Goal: Book appointment/travel/reservation

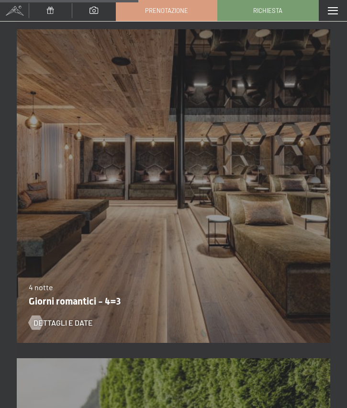
scroll to position [2093, 0]
click at [73, 324] on span "Dettagli e Date" at bounding box center [63, 323] width 59 height 11
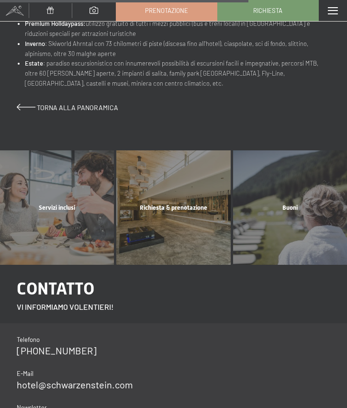
scroll to position [662, 0]
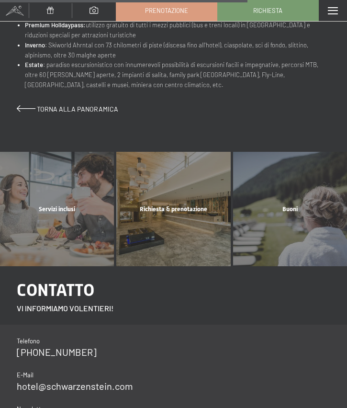
click at [56, 187] on div "Servizi inclusi mostra altro" at bounding box center [57, 209] width 116 height 114
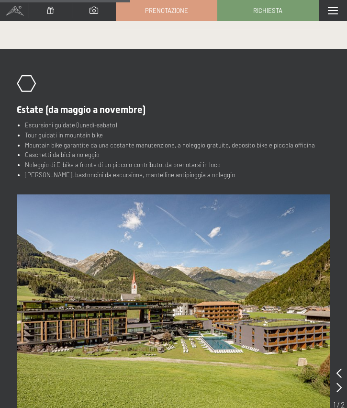
scroll to position [455, 0]
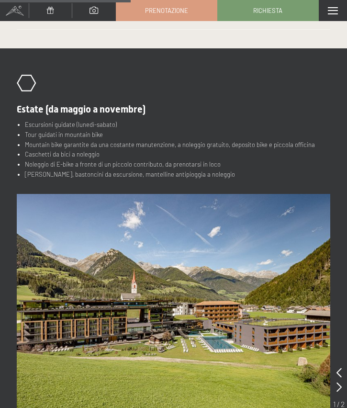
click at [207, 366] on img at bounding box center [174, 311] width 314 height 235
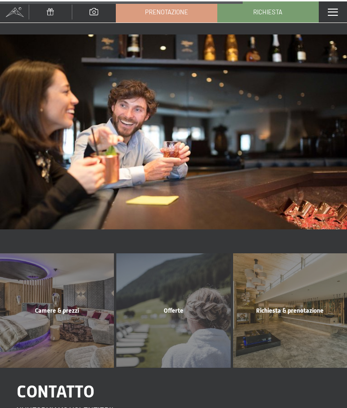
scroll to position [876, 0]
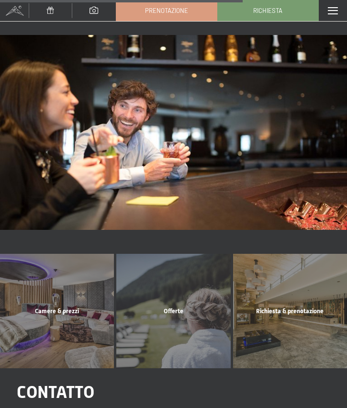
click at [57, 299] on div "Camere & prezzi mostra altro" at bounding box center [57, 311] width 116 height 114
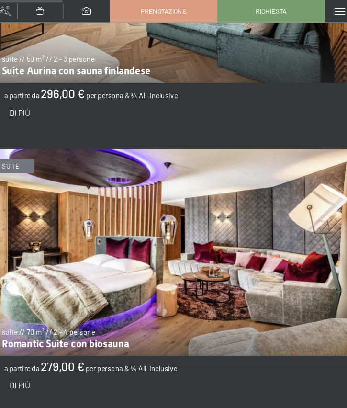
scroll to position [917, 0]
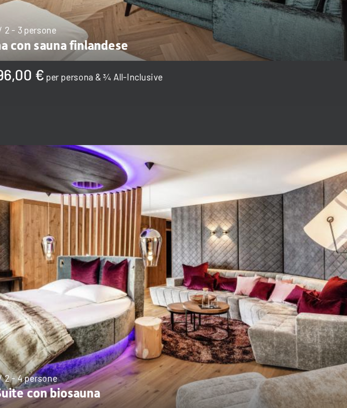
click at [216, 142] on img at bounding box center [173, 235] width 347 height 195
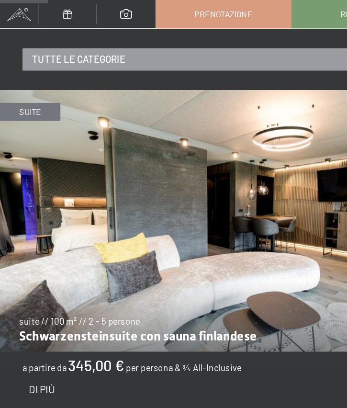
scroll to position [474, 0]
click at [137, 177] on img at bounding box center [173, 164] width 347 height 195
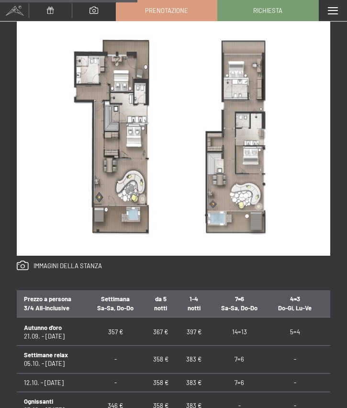
scroll to position [479, 0]
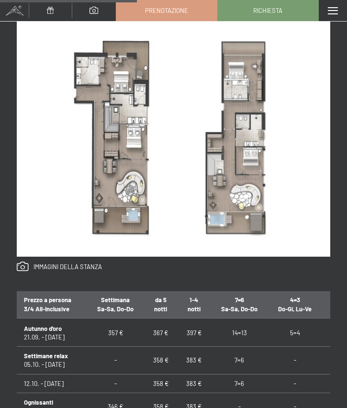
click at [26, 262] on link at bounding box center [59, 267] width 85 height 11
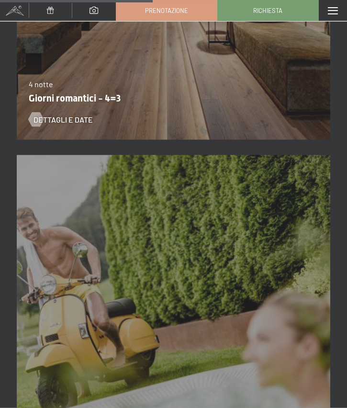
scroll to position [2297, 0]
click at [64, 121] on span "Dettagli e Date" at bounding box center [63, 119] width 59 height 11
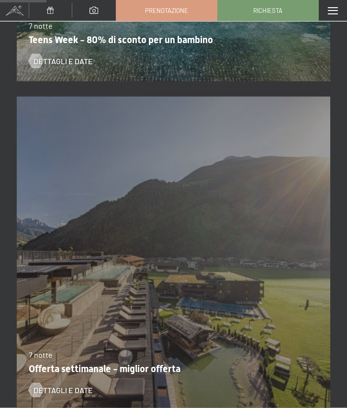
scroll to position [710, 0]
click at [223, 238] on div "1/10/2025-12/4/2026 14/5/2026-1/3/2027 7 notte Offerta settimanale - miglior of…" at bounding box center [174, 253] width 314 height 329
click at [222, 270] on div "1/10/2025-12/4/2026 14/5/2026-1/3/2027 7 notte Offerta settimanale - miglior of…" at bounding box center [174, 253] width 314 height 329
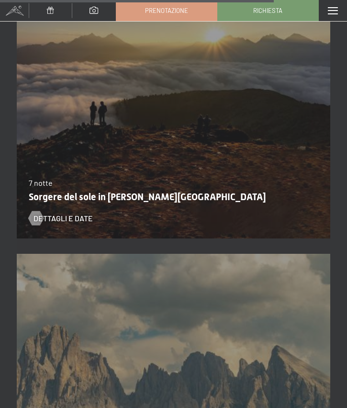
scroll to position [4172, 0]
click at [94, 11] on span at bounding box center [94, 10] width 9 height 7
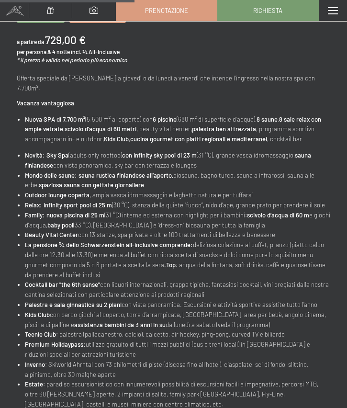
scroll to position [343, 0]
click at [126, 135] on strong "Kids Club" at bounding box center [116, 139] width 25 height 8
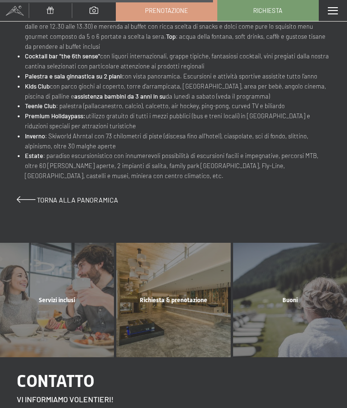
scroll to position [570, 0]
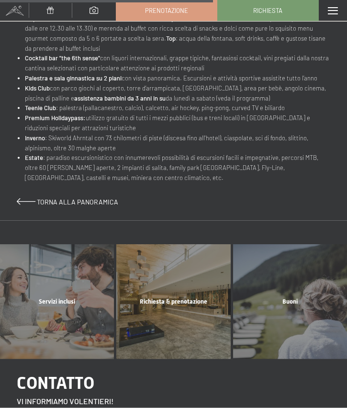
click at [57, 198] on span "Torna alla panoramica" at bounding box center [77, 202] width 81 height 8
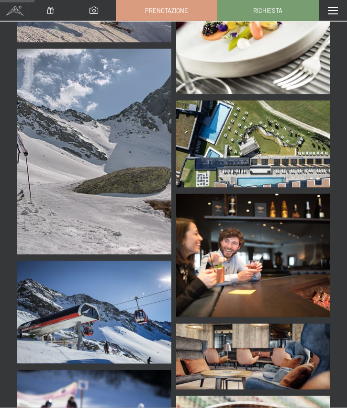
scroll to position [2868, 0]
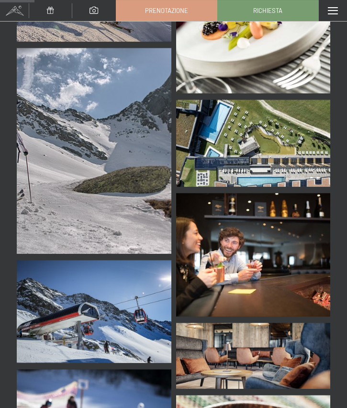
click at [276, 148] on img at bounding box center [253, 143] width 155 height 87
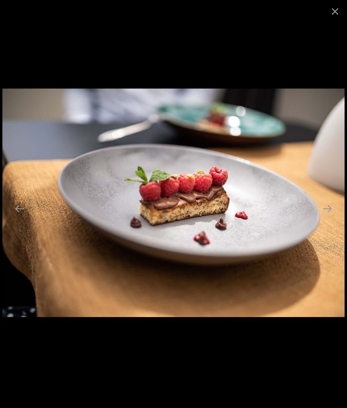
click at [331, 10] on button "Close gallery" at bounding box center [335, 11] width 24 height 23
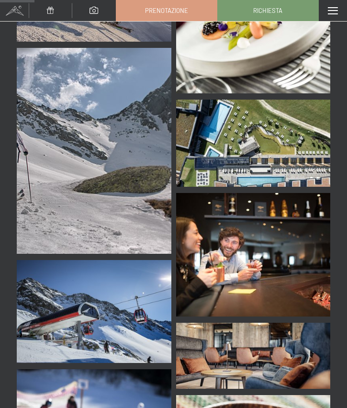
click at [171, 12] on span "Prenotazione" at bounding box center [166, 10] width 43 height 9
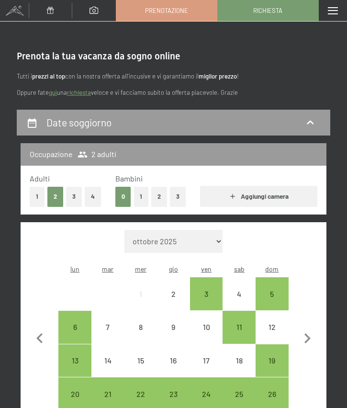
click at [141, 196] on button "1" at bounding box center [141, 197] width 15 height 20
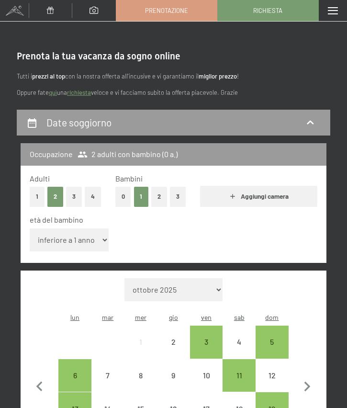
click at [94, 236] on select "inferiore a 1 anno 1 anno 2 anni 3 anni 4 anni 5 anni 6 anni 7 anni 8 anni 9 an…" at bounding box center [69, 239] width 79 height 23
select select "10"
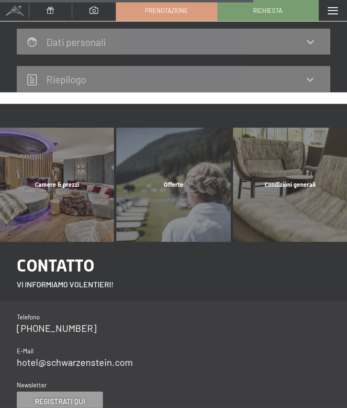
scroll to position [661, 0]
